Goal: Task Accomplishment & Management: Manage account settings

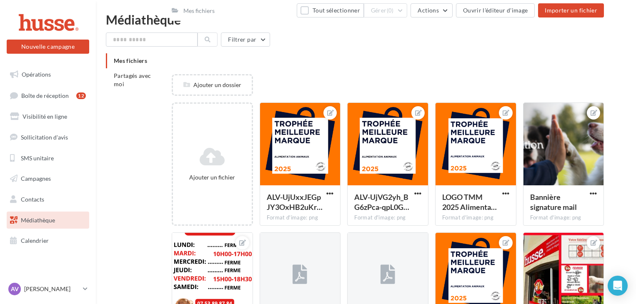
scroll to position [446, 0]
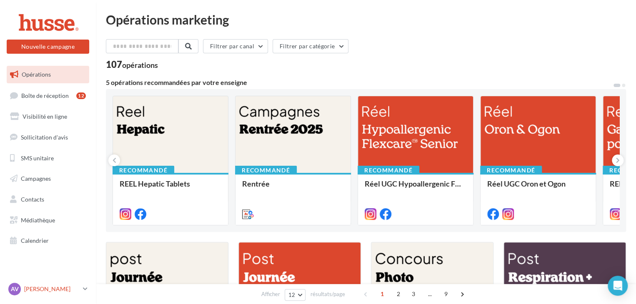
click at [87, 287] on icon at bounding box center [85, 289] width 5 height 7
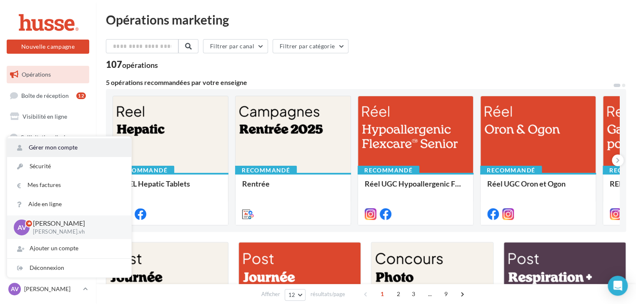
click at [77, 152] on link "Gérer mon compte" at bounding box center [69, 147] width 124 height 19
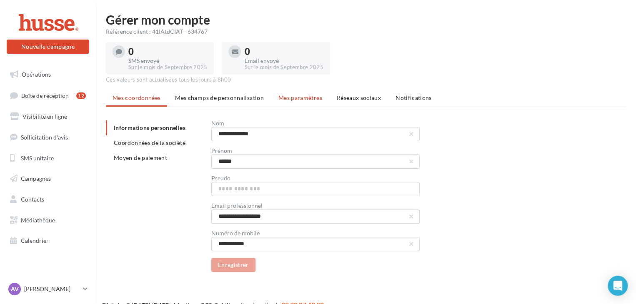
click at [301, 98] on span "Mes paramètres" at bounding box center [301, 97] width 44 height 7
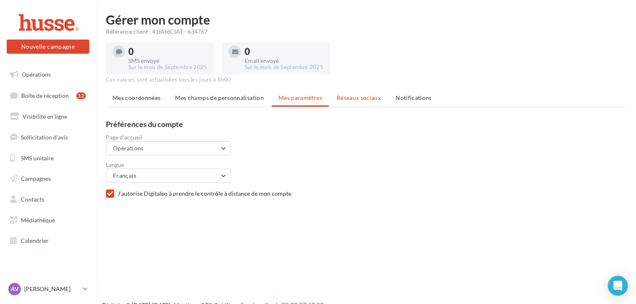
click at [355, 96] on span "Réseaux sociaux" at bounding box center [359, 97] width 44 height 7
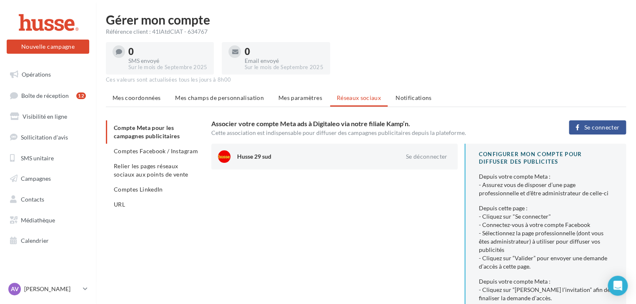
click at [425, 25] on h1 "Gérer mon compte" at bounding box center [366, 19] width 521 height 13
click at [143, 145] on li "Comptes Facebook / Instagram" at bounding box center [155, 151] width 99 height 15
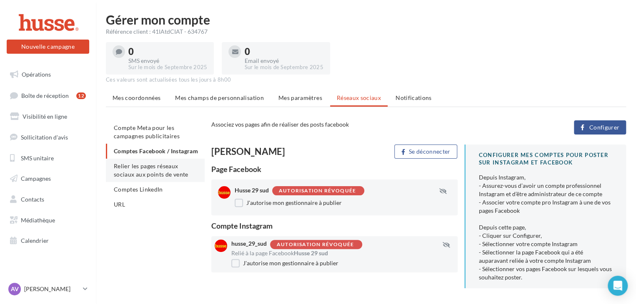
click at [155, 178] on span "Relier les pages réseaux sociaux aux points de vente" at bounding box center [151, 170] width 74 height 15
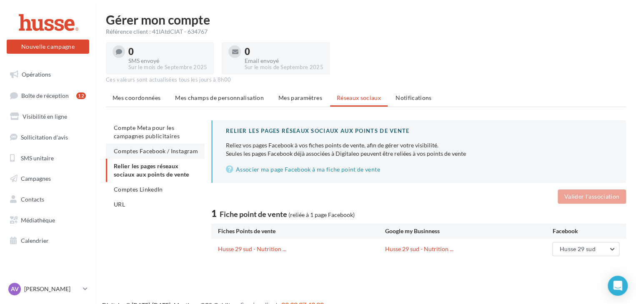
click at [140, 149] on span "Comptes Facebook / Instagram" at bounding box center [156, 151] width 84 height 7
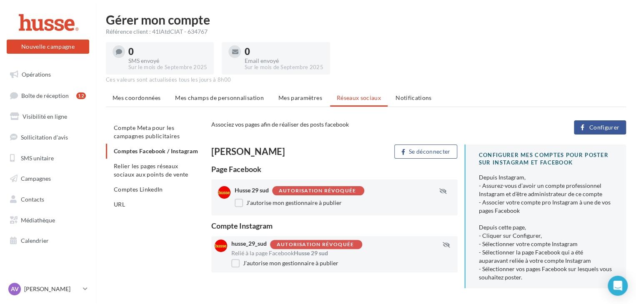
click at [624, 128] on button "Configurer" at bounding box center [600, 128] width 52 height 14
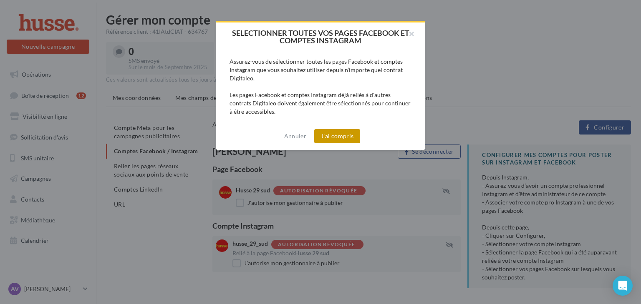
click at [325, 133] on button "J'ai compris" at bounding box center [337, 136] width 46 height 14
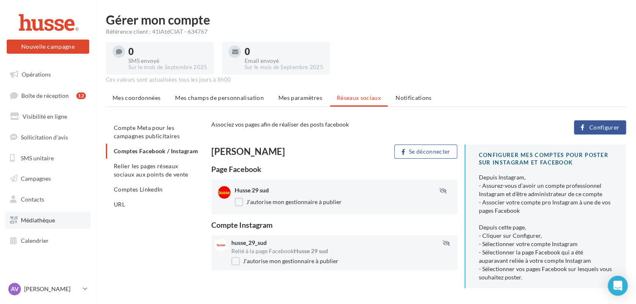
click at [45, 217] on span "Médiathèque" at bounding box center [38, 220] width 34 height 7
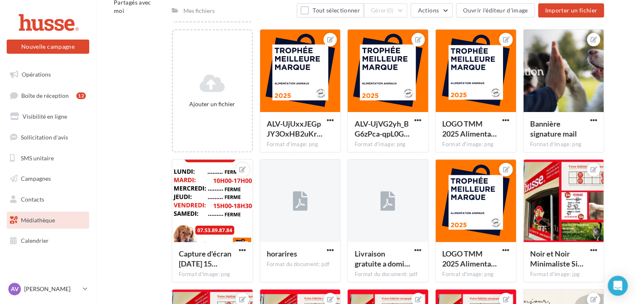
scroll to position [80, 0]
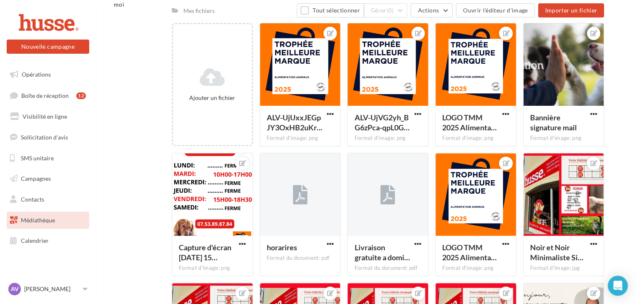
drag, startPoint x: 631, startPoint y: 105, endPoint x: 640, endPoint y: 166, distance: 61.2
click at [636, 166] on html "Nouvelle campagne Nouvelle campagne Opérations Boîte de réception 12 Visibilité…" at bounding box center [318, 72] width 636 height 304
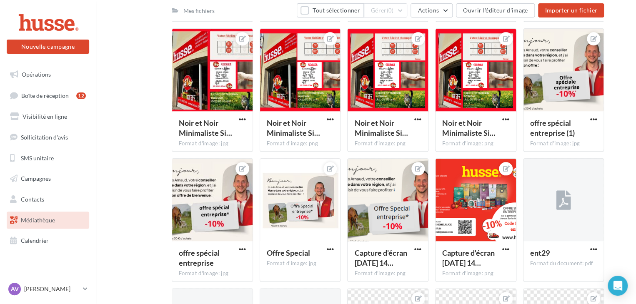
scroll to position [647, 0]
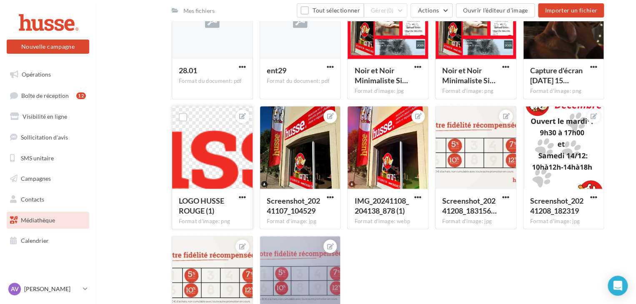
click at [198, 170] on div at bounding box center [212, 147] width 81 height 83
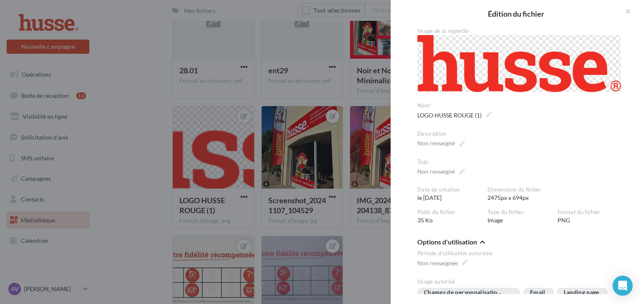
click at [149, 131] on div at bounding box center [320, 152] width 641 height 304
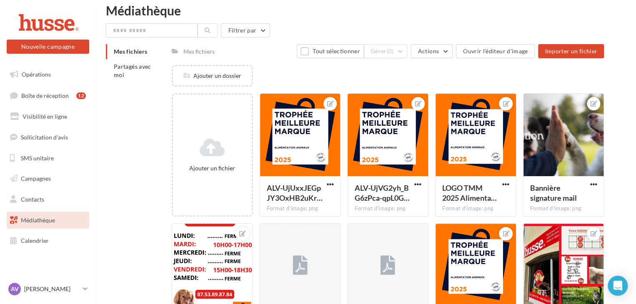
scroll to position [0, 0]
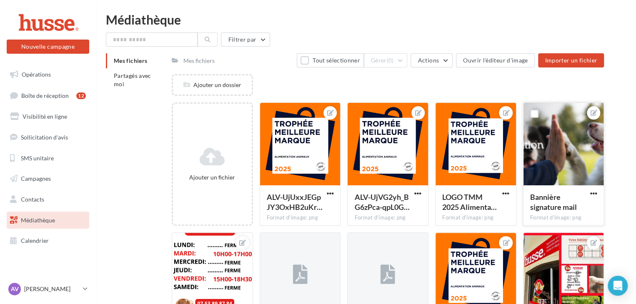
click at [547, 209] on span "Bannière signature mail" at bounding box center [554, 202] width 47 height 19
click at [576, 152] on div at bounding box center [564, 144] width 81 height 83
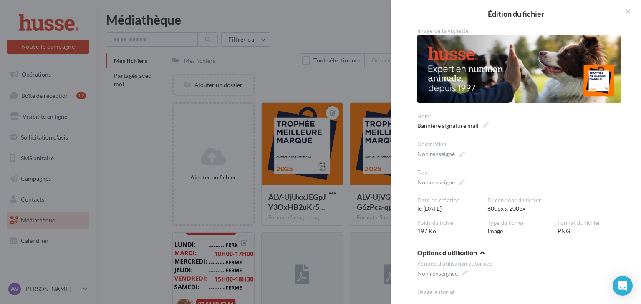
click at [367, 33] on div at bounding box center [320, 152] width 641 height 304
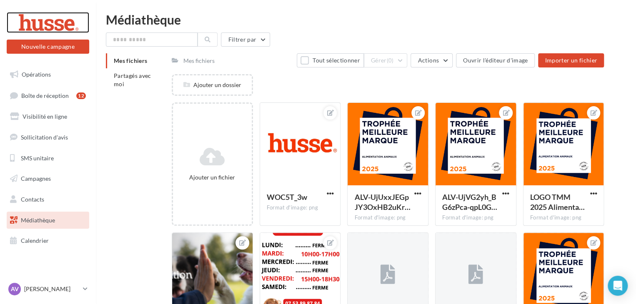
click at [33, 31] on div at bounding box center [48, 22] width 67 height 21
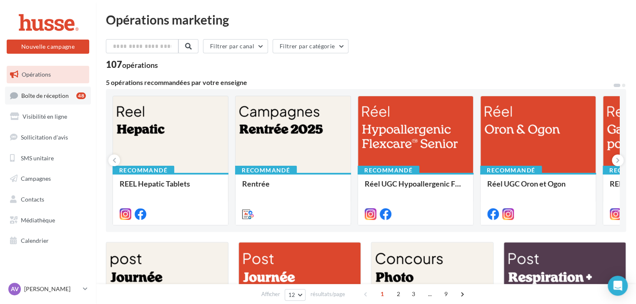
click at [62, 103] on link "Boîte de réception 48" at bounding box center [48, 96] width 86 height 18
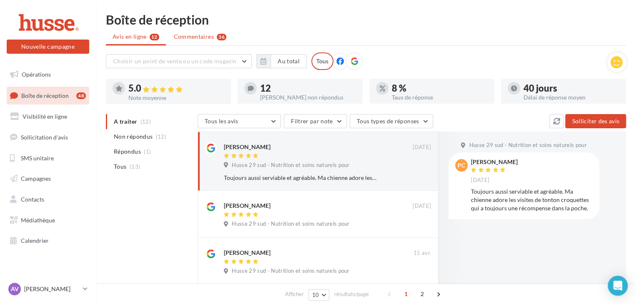
click at [203, 35] on span "Commentaires" at bounding box center [194, 37] width 40 height 8
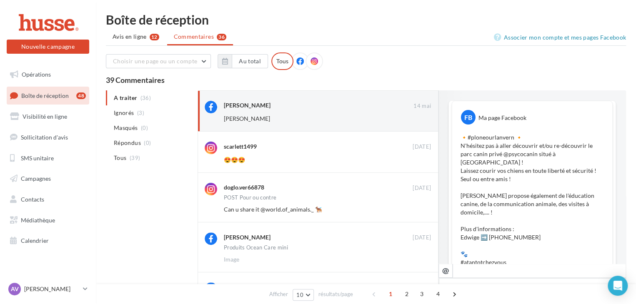
scroll to position [265, 0]
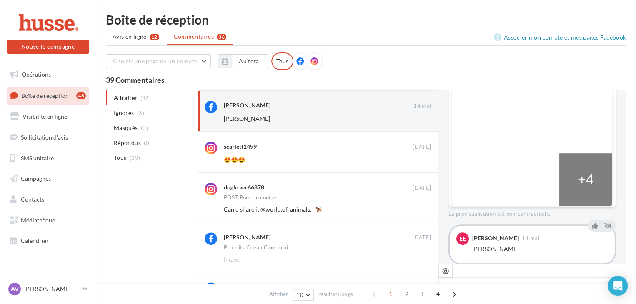
click at [300, 60] on div at bounding box center [301, 62] width 18 height 18
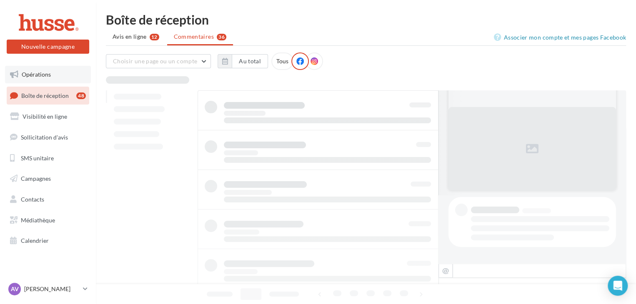
scroll to position [0, 0]
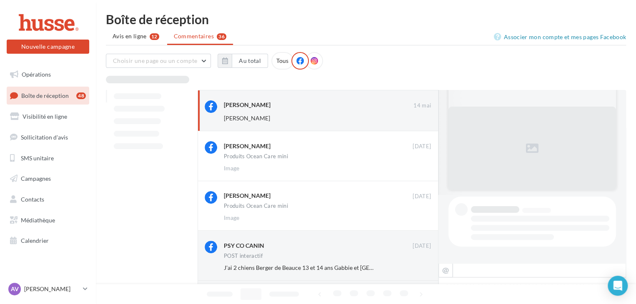
click at [60, 7] on nav "Nouvelle campagne Nouvelle campagne Opérations Boîte de réception 48 Visibilité…" at bounding box center [48, 152] width 96 height 304
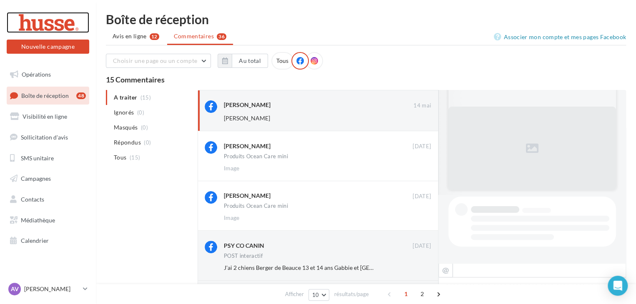
click at [56, 21] on div at bounding box center [48, 22] width 67 height 21
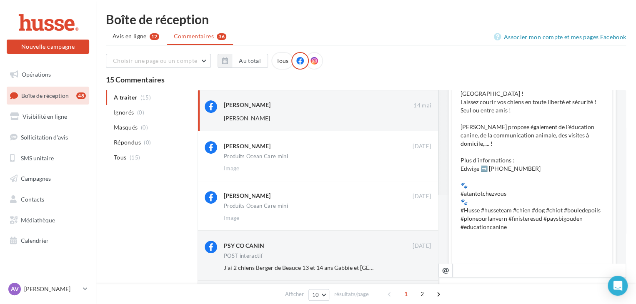
scroll to position [265, 0]
